Goal: Task Accomplishment & Management: Use online tool/utility

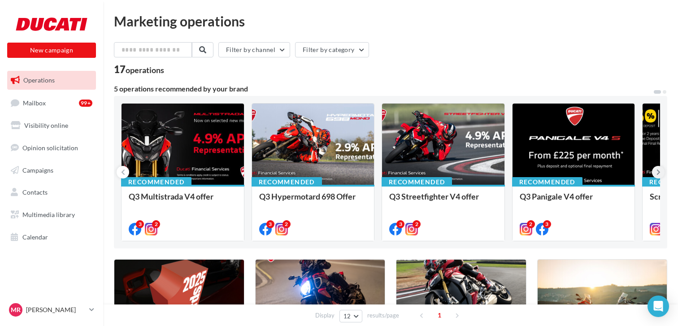
click at [661, 172] on button at bounding box center [658, 172] width 13 height 13
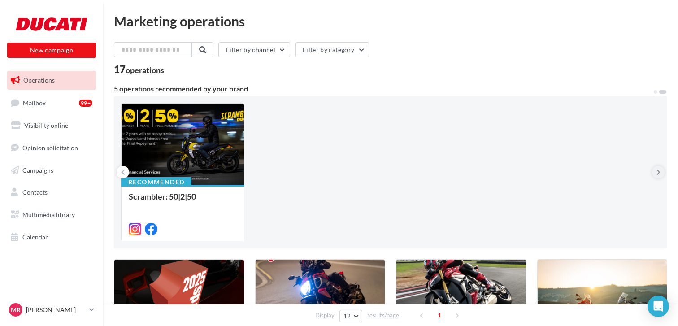
click at [661, 173] on button at bounding box center [658, 172] width 13 height 13
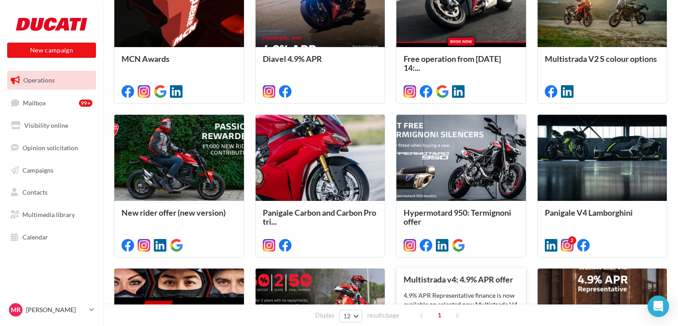
scroll to position [298, 0]
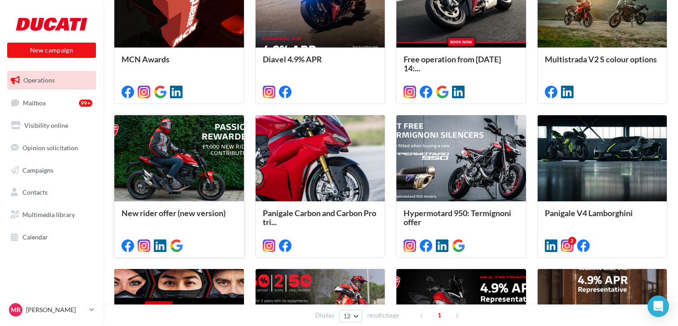
click at [192, 163] on div at bounding box center [179, 158] width 130 height 87
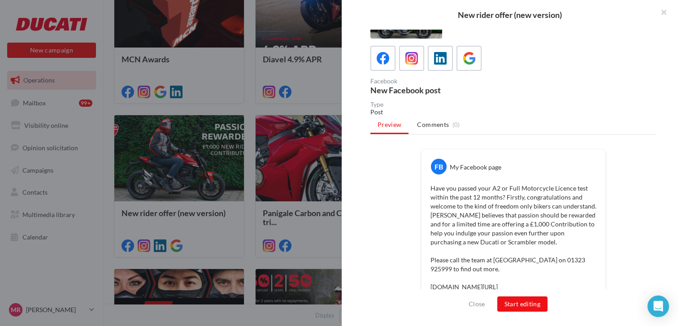
scroll to position [46, 0]
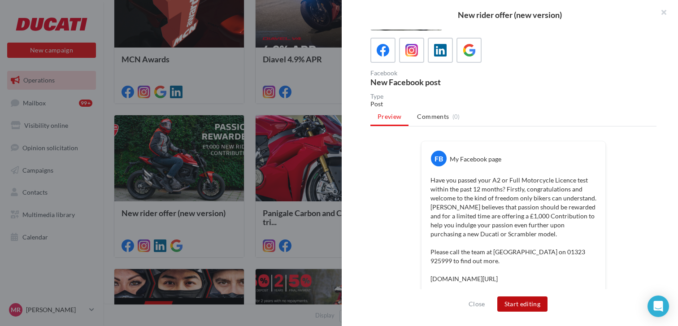
click at [525, 306] on button "Start editing" at bounding box center [523, 304] width 51 height 15
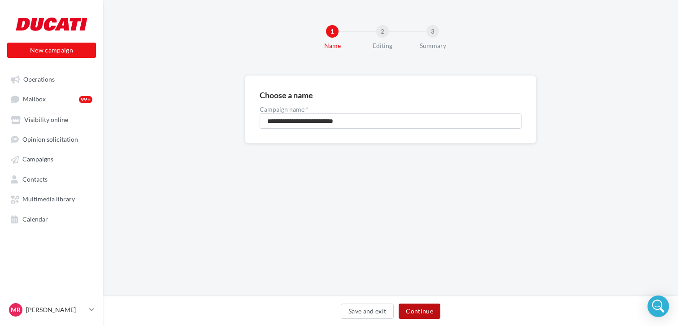
click at [428, 316] on button "Continue" at bounding box center [420, 311] width 42 height 15
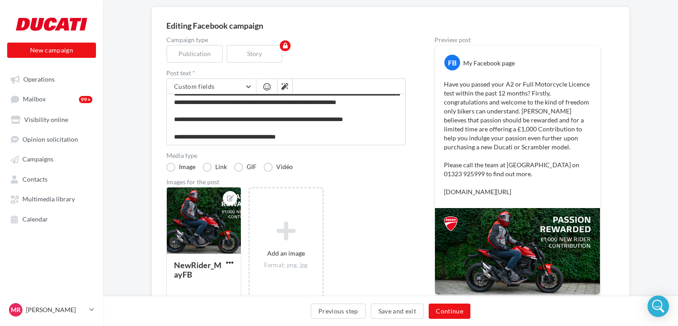
scroll to position [54, 0]
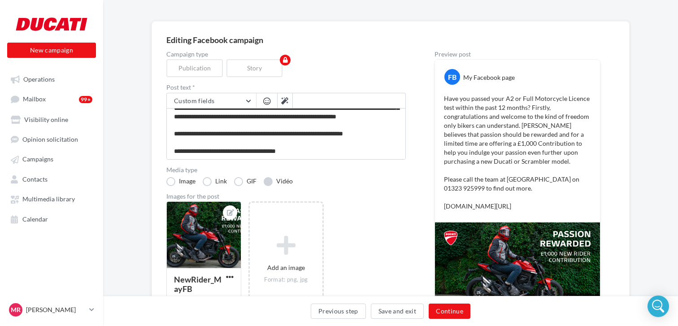
click at [272, 181] on label "Vidéo" at bounding box center [278, 181] width 29 height 9
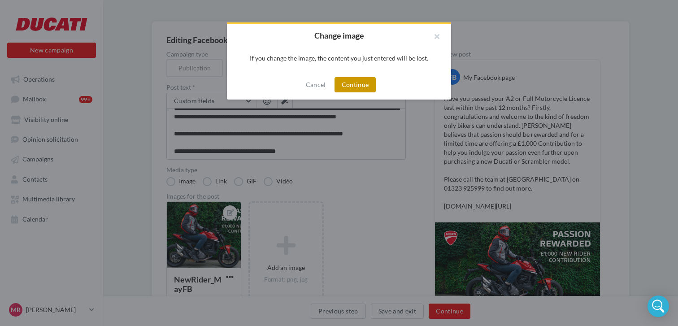
click at [369, 87] on button "Continue" at bounding box center [356, 84] width 42 height 15
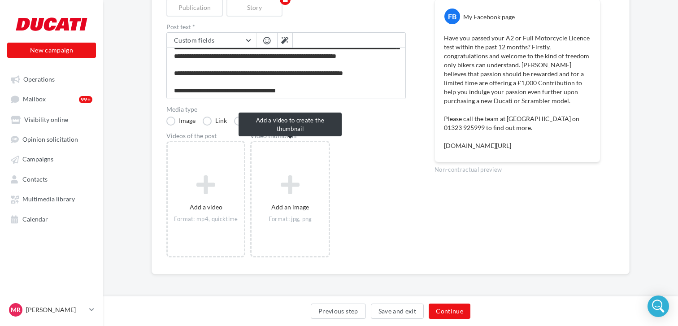
scroll to position [116, 0]
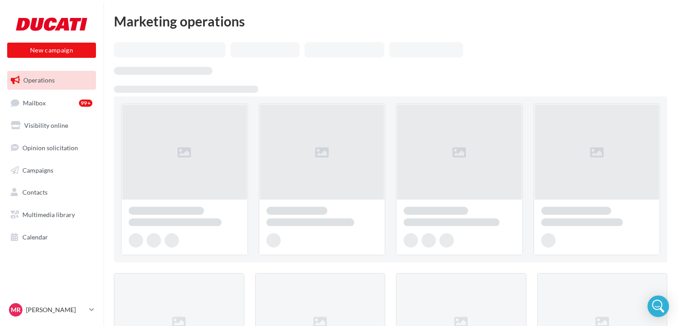
scroll to position [298, 0]
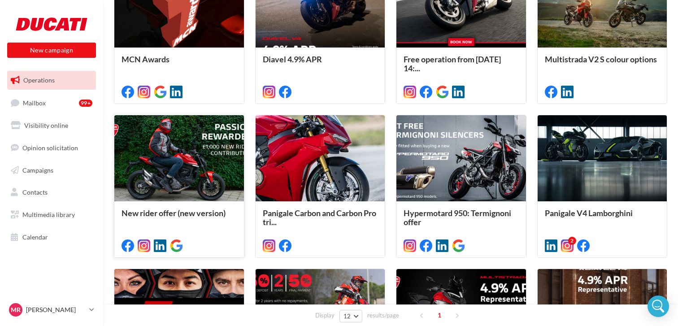
click at [187, 162] on div at bounding box center [179, 158] width 130 height 87
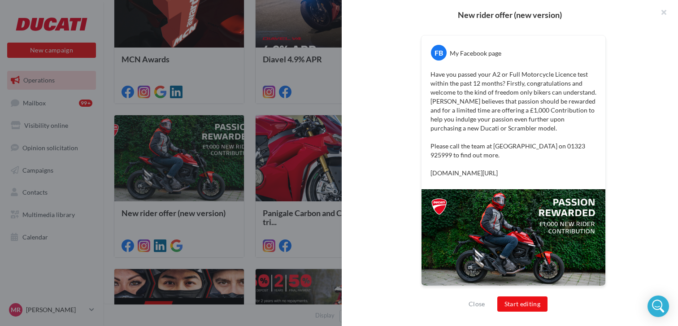
scroll to position [0, 0]
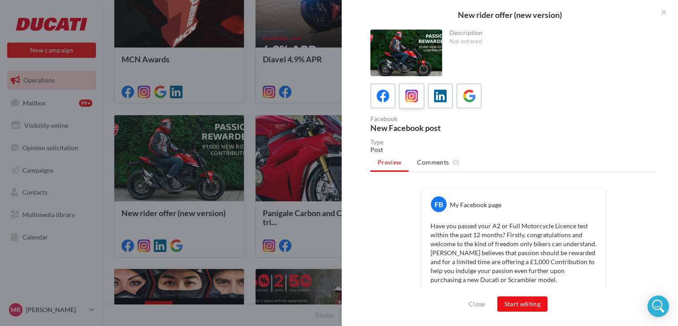
click at [411, 101] on icon at bounding box center [412, 96] width 13 height 13
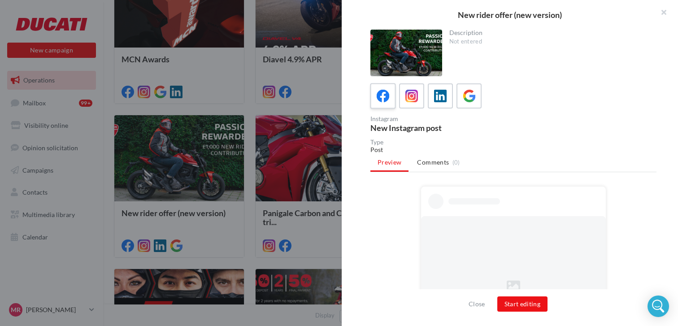
click at [385, 100] on icon at bounding box center [383, 96] width 13 height 13
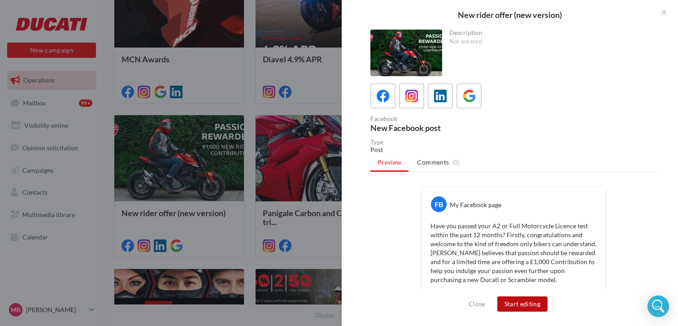
click at [529, 306] on button "Start editing" at bounding box center [523, 304] width 51 height 15
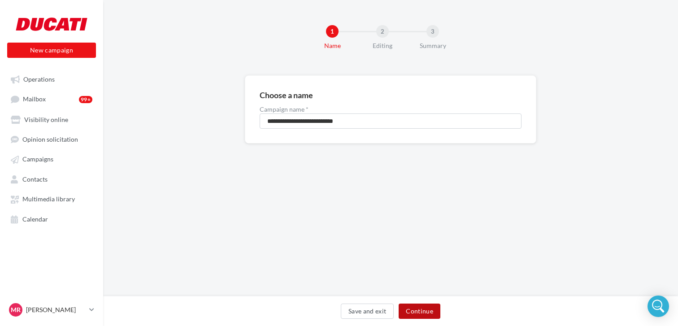
click at [433, 310] on button "Continue" at bounding box center [420, 311] width 42 height 15
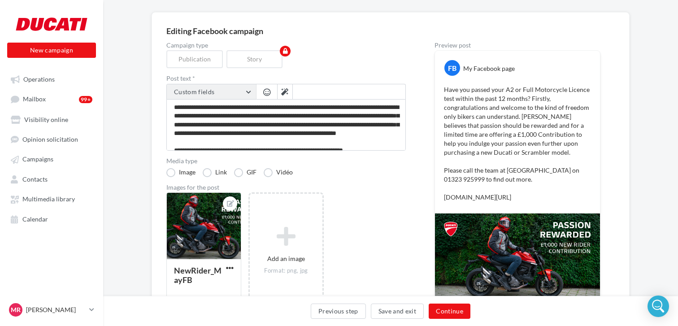
scroll to position [66, 0]
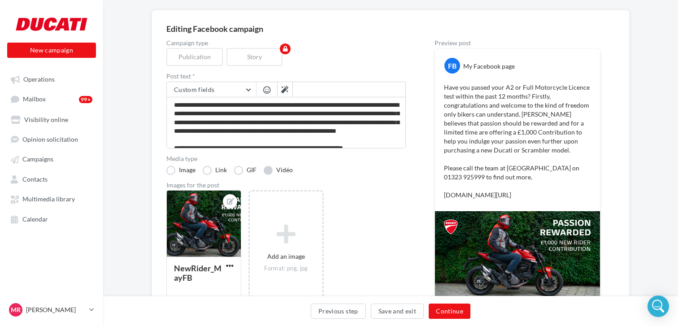
click at [268, 171] on label "Vidéo" at bounding box center [278, 170] width 29 height 9
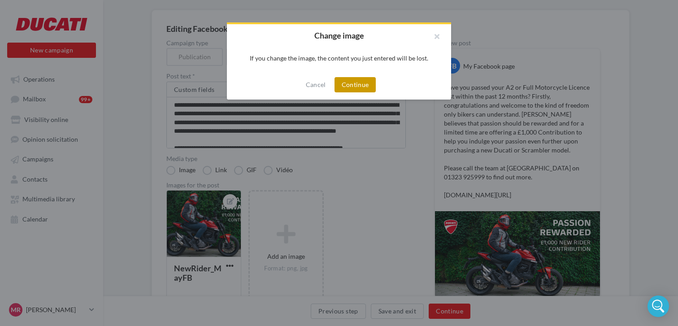
click at [356, 86] on button "Continue" at bounding box center [356, 84] width 42 height 15
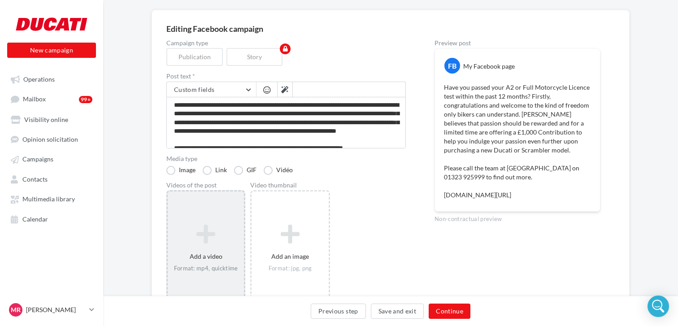
click at [221, 246] on div "Add a video Format: mp4, quicktime" at bounding box center [206, 248] width 76 height 57
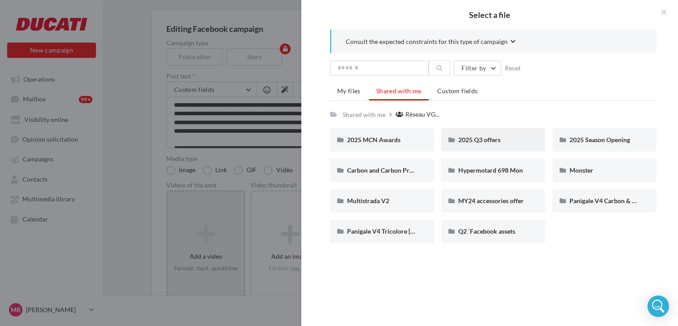
click at [492, 145] on div "2025 Q3 offers" at bounding box center [494, 139] width 104 height 23
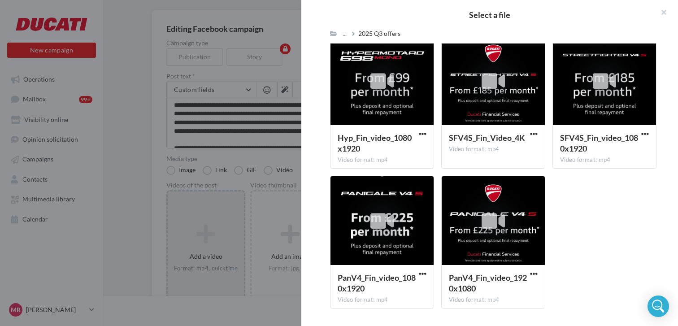
scroll to position [116, 0]
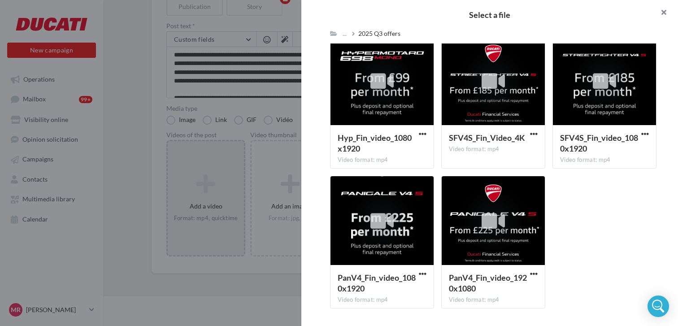
click at [666, 14] on button "button" at bounding box center [661, 13] width 36 height 27
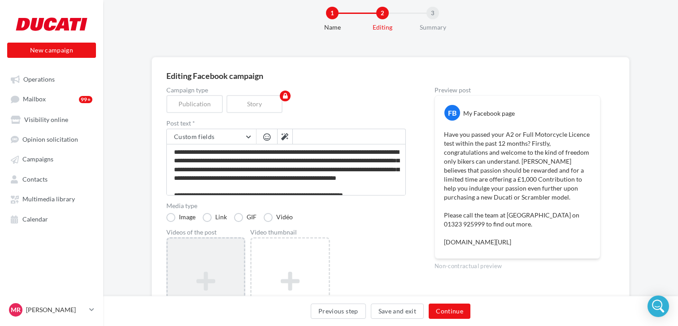
scroll to position [0, 0]
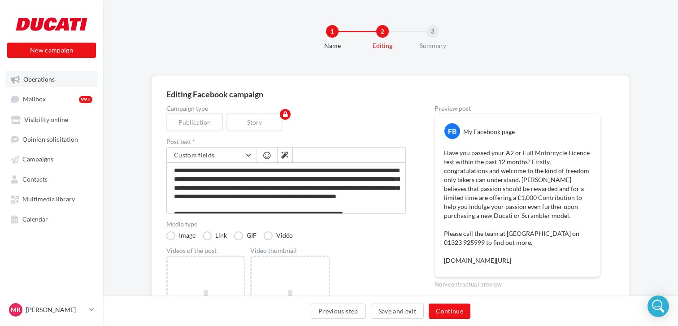
click at [39, 82] on span "Operations" at bounding box center [38, 79] width 31 height 8
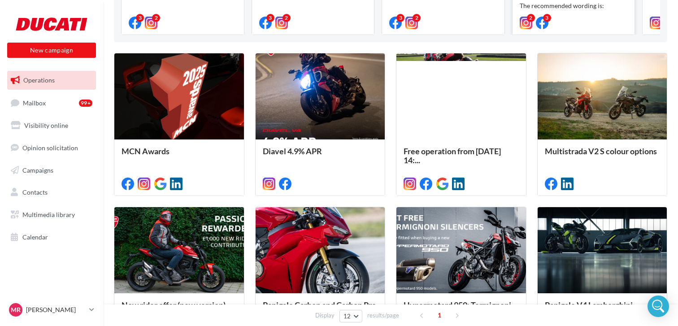
scroll to position [224, 0]
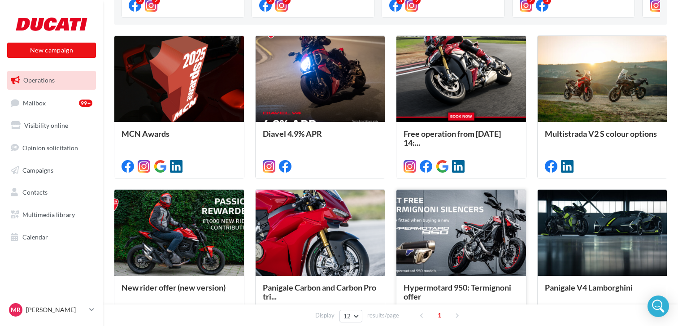
click at [450, 241] on div at bounding box center [462, 233] width 130 height 87
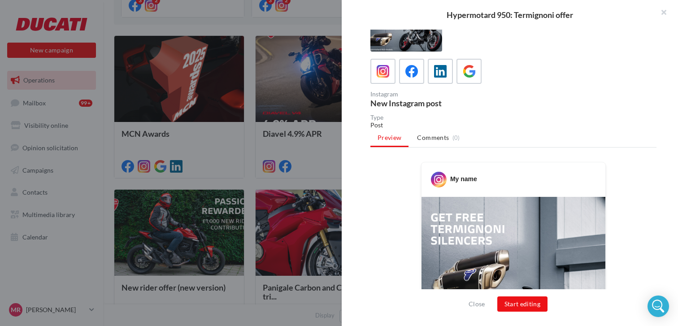
scroll to position [0, 0]
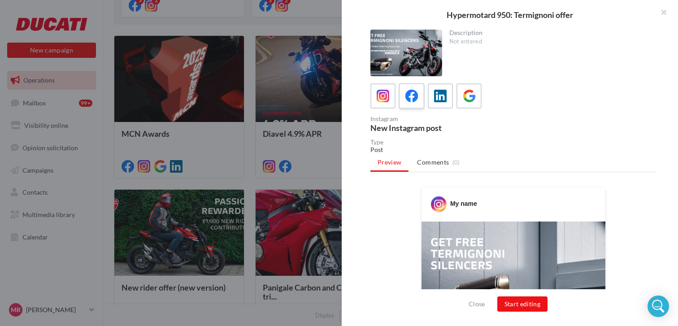
click at [416, 99] on icon at bounding box center [412, 96] width 13 height 13
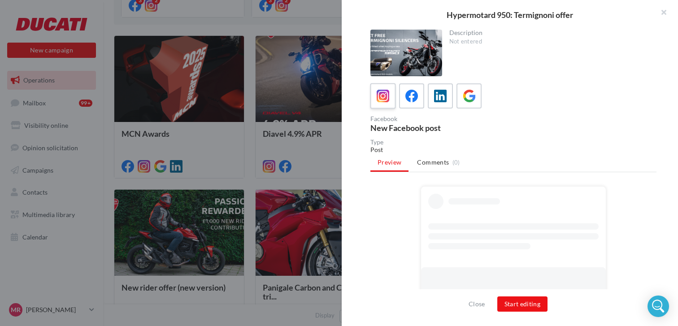
click at [383, 96] on icon at bounding box center [383, 96] width 13 height 13
drag, startPoint x: 469, startPoint y: 305, endPoint x: 323, endPoint y: 236, distance: 161.8
click at [470, 305] on button "Close" at bounding box center [477, 304] width 24 height 11
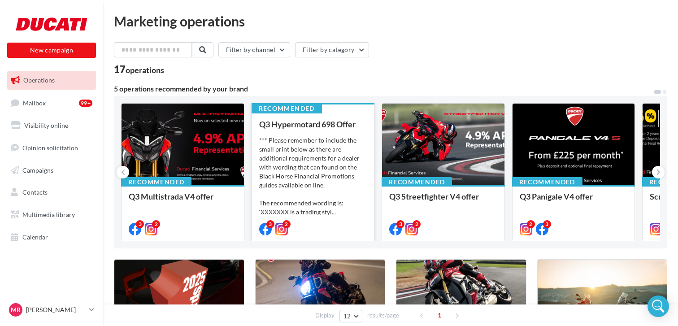
click at [347, 164] on div "*** Please remember to include the small print below as there are additional re…" at bounding box center [313, 176] width 108 height 81
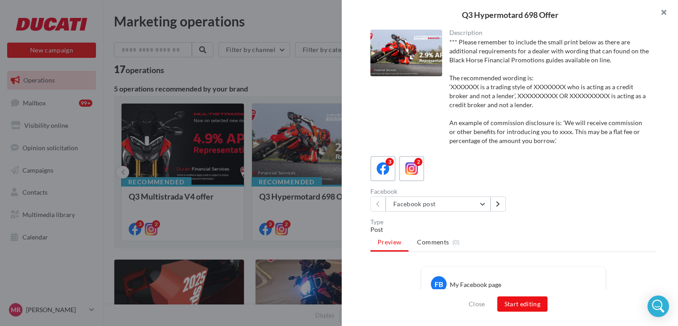
click at [665, 12] on button "button" at bounding box center [661, 13] width 36 height 27
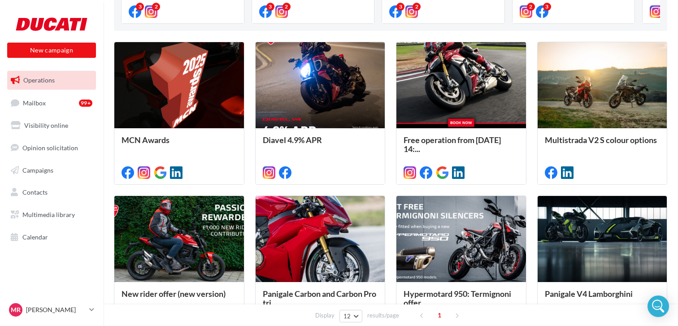
scroll to position [219, 0]
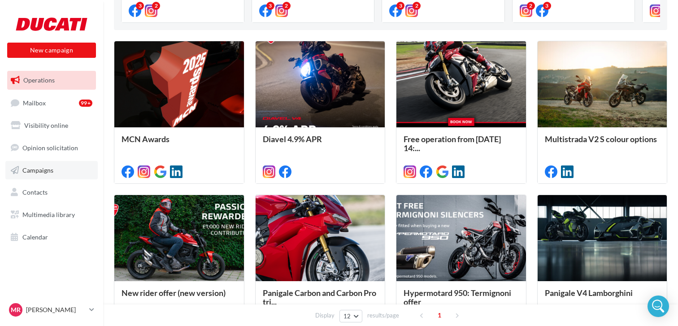
click at [62, 175] on link "Campaigns" at bounding box center [51, 170] width 92 height 19
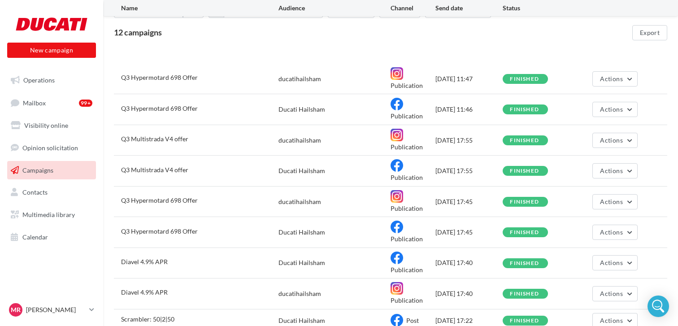
scroll to position [48, 0]
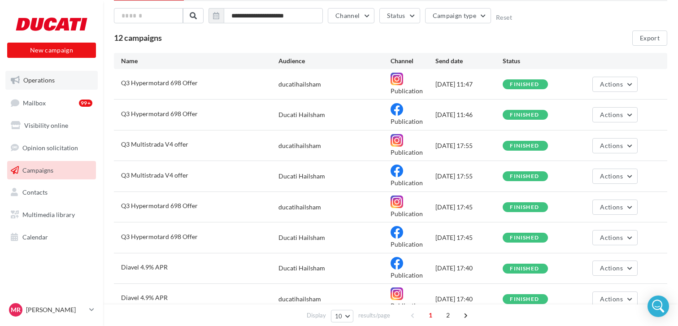
click at [43, 81] on span "Operations" at bounding box center [38, 80] width 31 height 8
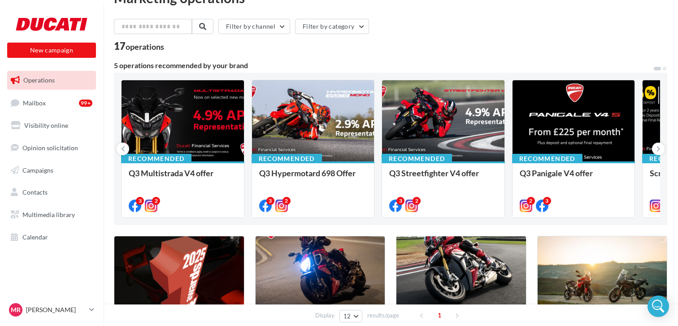
scroll to position [22, 0]
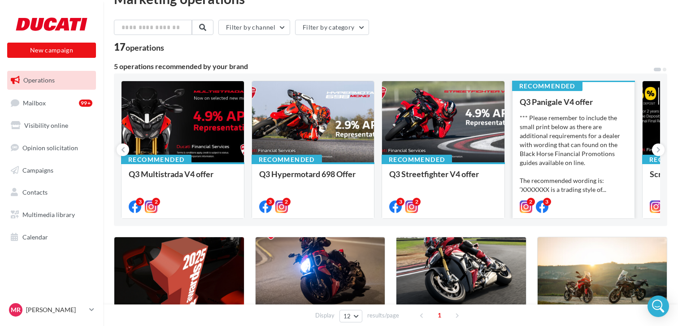
click at [595, 137] on div "*** Please remember to include the small print below as there are additional re…" at bounding box center [574, 154] width 108 height 81
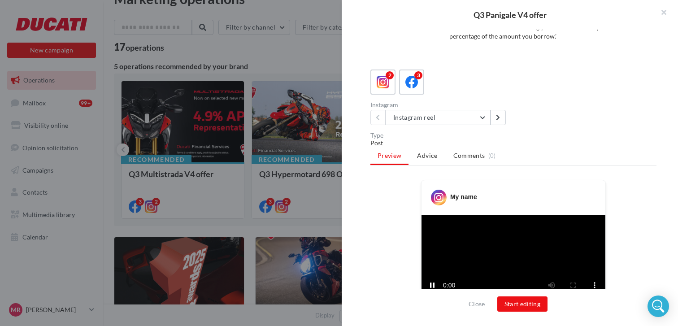
scroll to position [105, 0]
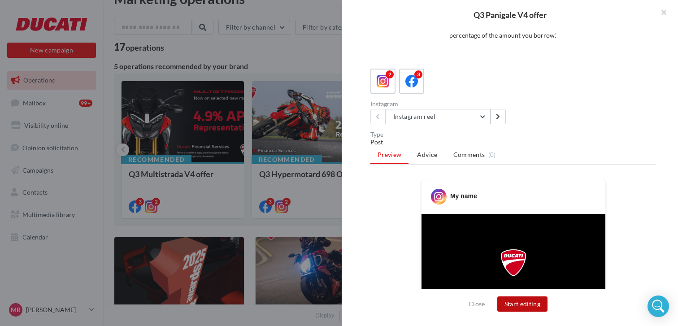
click at [527, 305] on button "Start editing" at bounding box center [523, 304] width 51 height 15
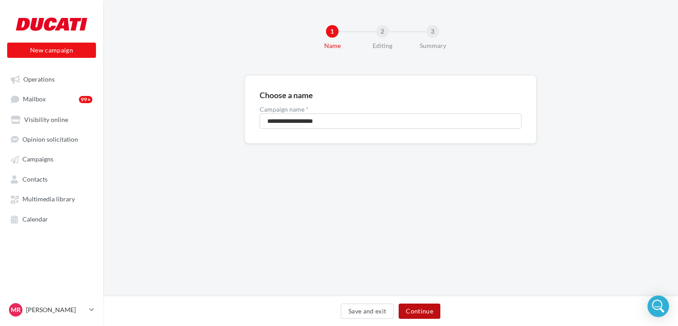
click at [434, 315] on button "Continue" at bounding box center [420, 311] width 42 height 15
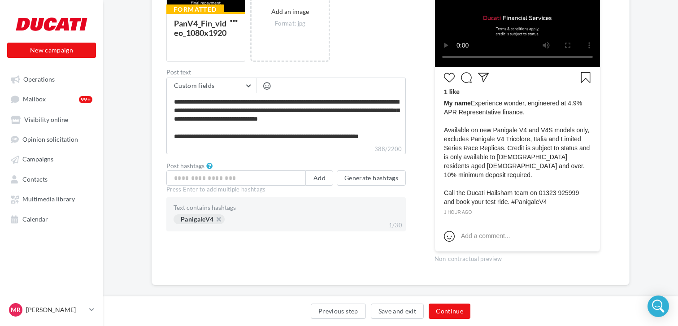
scroll to position [327, 0]
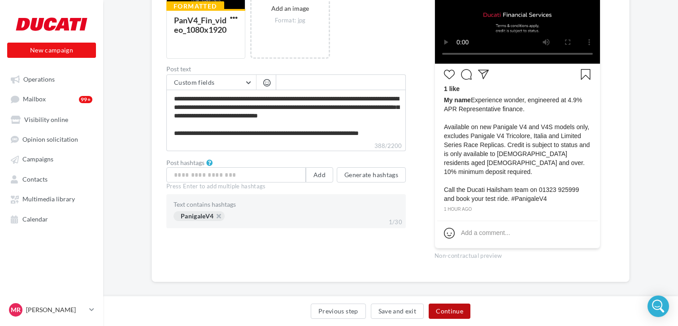
click at [459, 314] on button "Continue" at bounding box center [450, 311] width 42 height 15
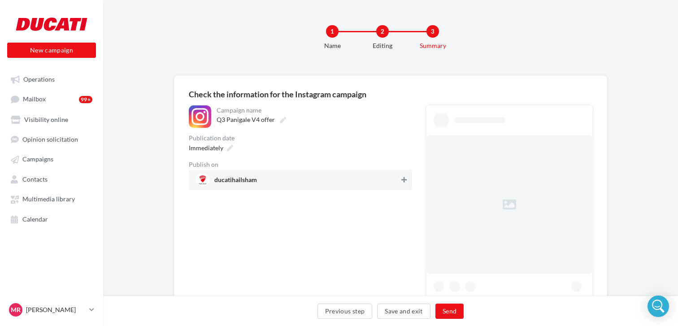
click at [406, 182] on icon at bounding box center [404, 180] width 5 height 6
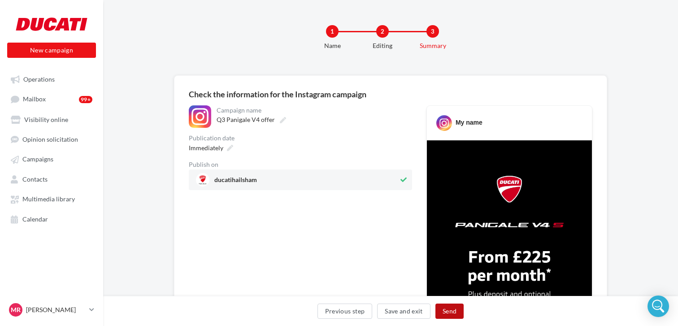
click at [457, 313] on button "Send" at bounding box center [450, 311] width 28 height 15
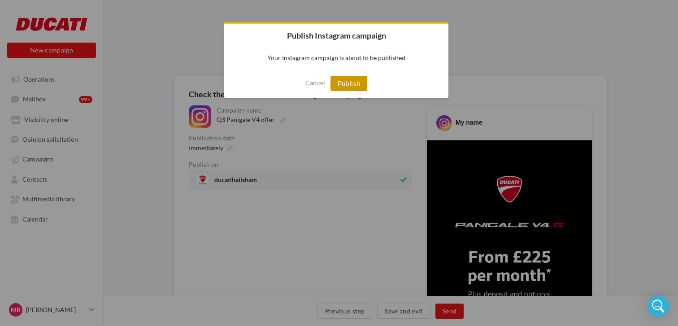
click at [349, 83] on button "Publish" at bounding box center [349, 83] width 37 height 15
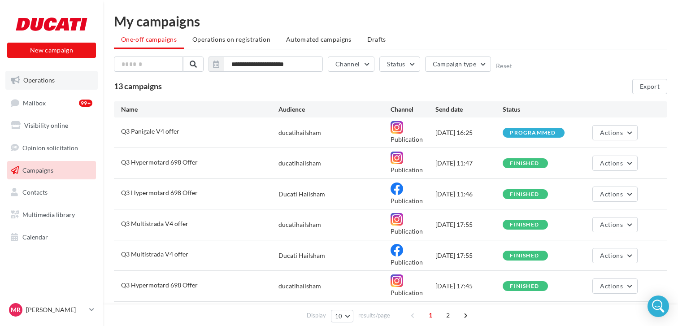
click at [48, 83] on span "Operations" at bounding box center [38, 80] width 31 height 8
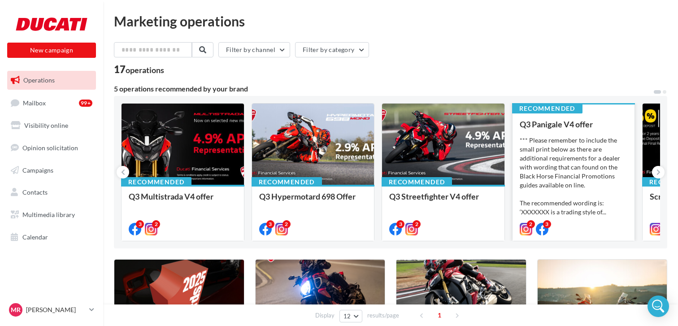
click at [576, 149] on div "*** Please remember to include the small print below as there are additional re…" at bounding box center [574, 176] width 108 height 81
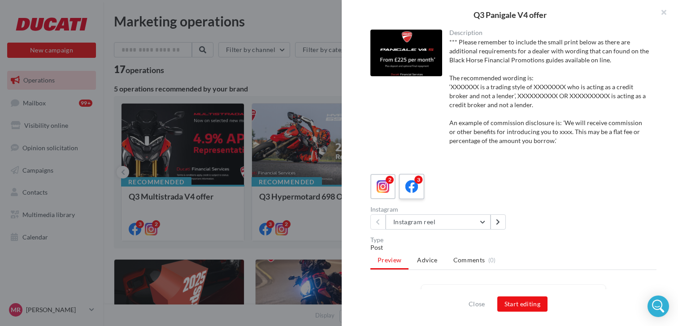
click at [419, 192] on div "3" at bounding box center [412, 187] width 17 height 17
click at [492, 220] on button at bounding box center [498, 221] width 15 height 15
click at [531, 304] on button "Start editing" at bounding box center [523, 304] width 51 height 15
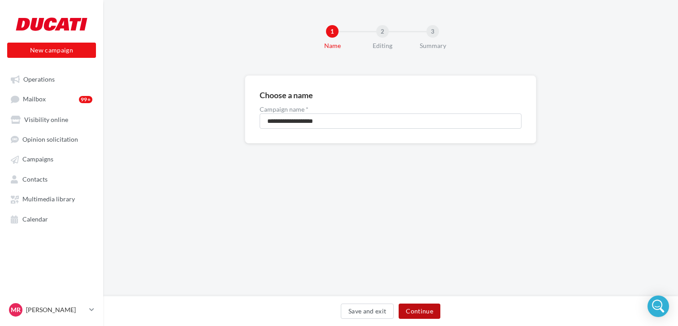
click at [438, 311] on button "Continue" at bounding box center [420, 311] width 42 height 15
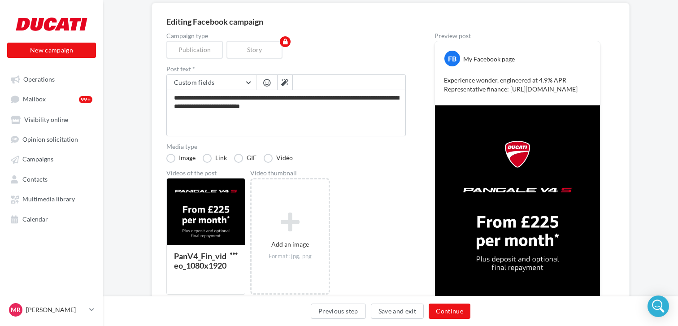
scroll to position [79, 0]
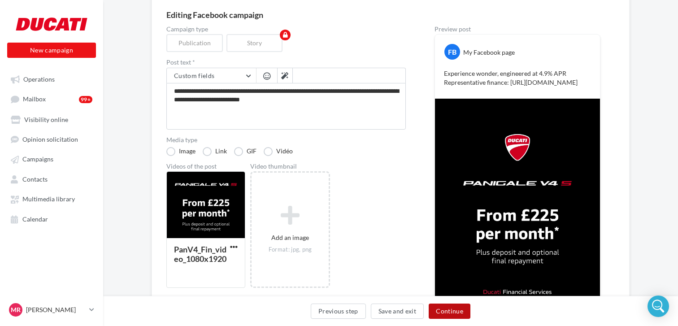
click at [456, 311] on button "Continue" at bounding box center [450, 311] width 42 height 15
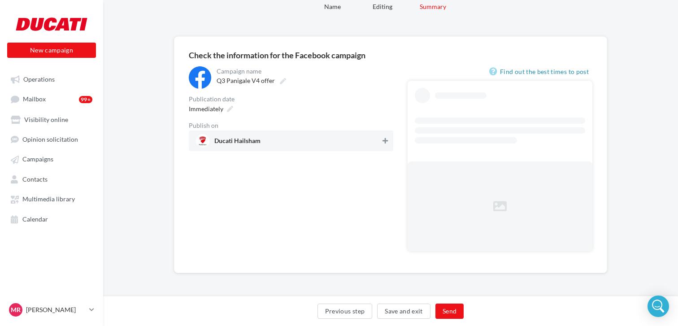
click at [387, 115] on div "Immediately" at bounding box center [291, 108] width 205 height 13
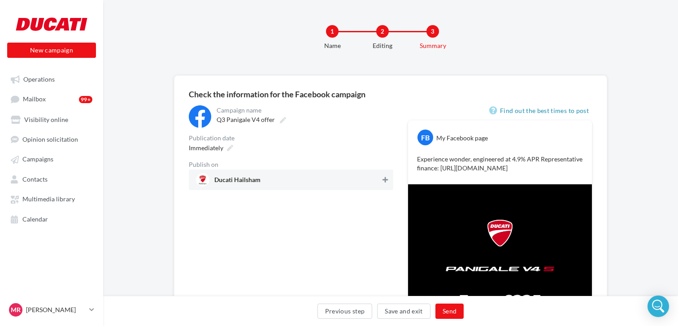
click at [383, 180] on icon at bounding box center [385, 180] width 5 height 6
click at [456, 314] on button "Send" at bounding box center [450, 311] width 28 height 15
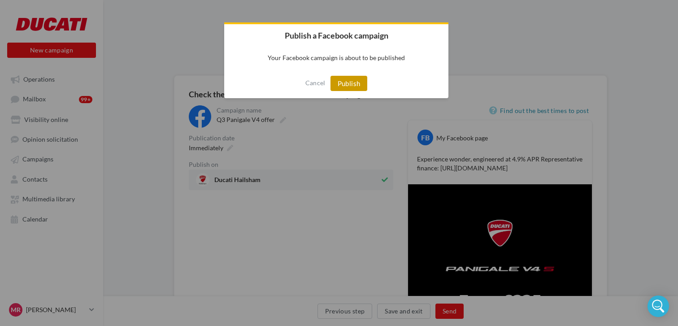
click at [359, 86] on button "Publish" at bounding box center [349, 83] width 37 height 15
